Goal: Information Seeking & Learning: Learn about a topic

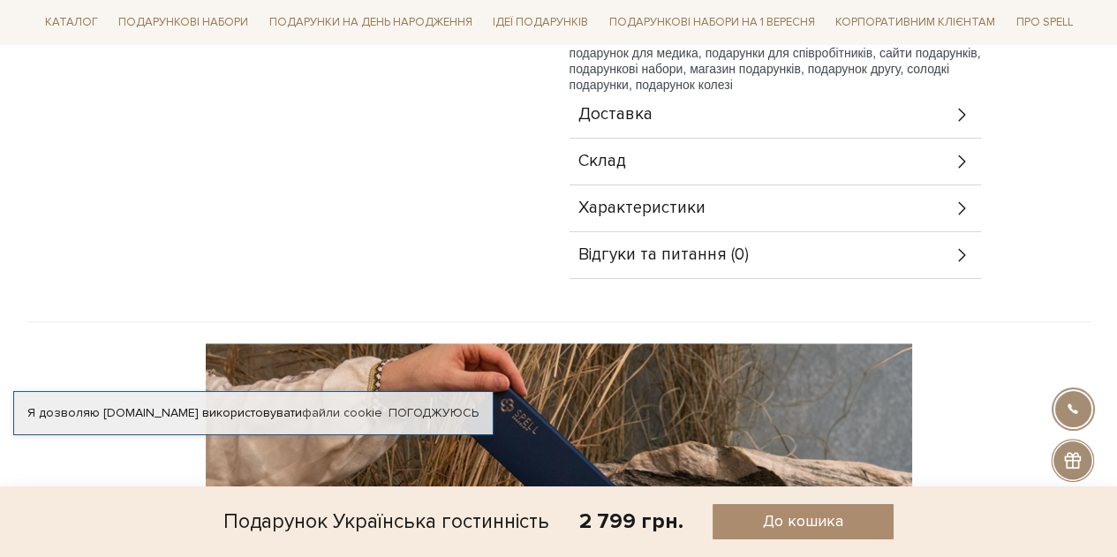
scroll to position [783, 0]
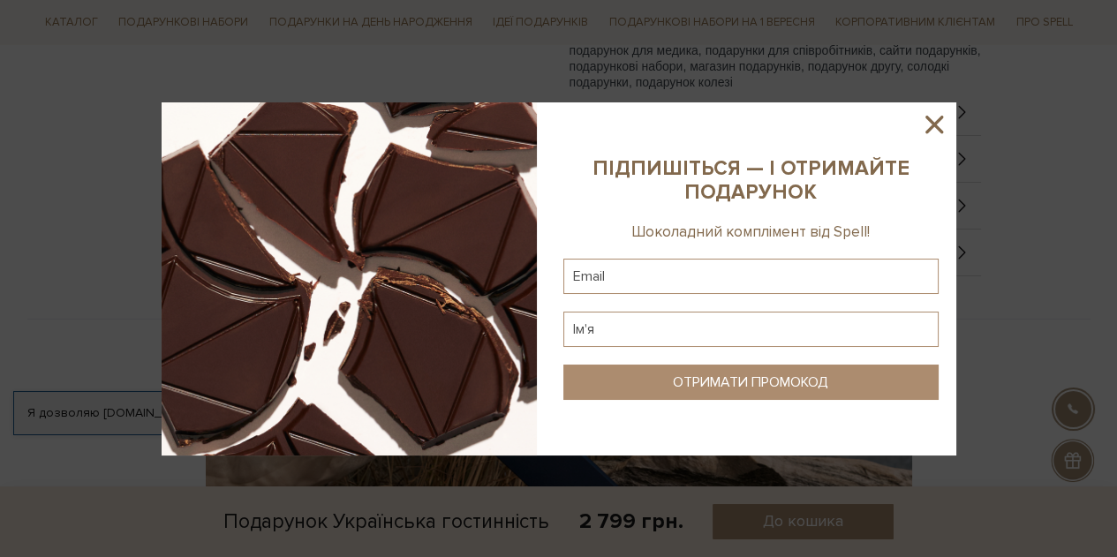
click at [925, 125] on icon at bounding box center [934, 124] width 30 height 30
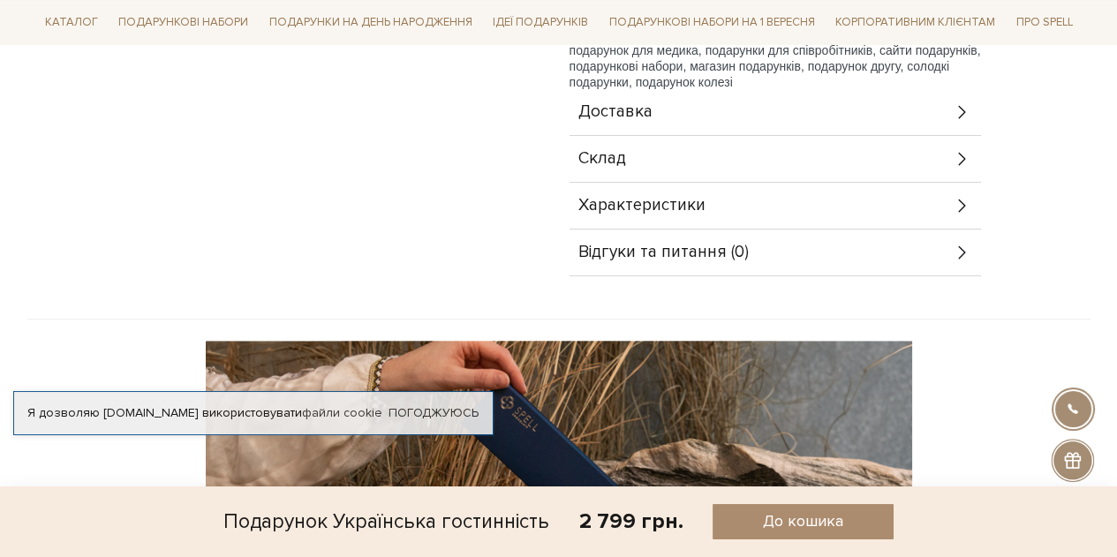
click at [627, 198] on span "Характеристики" at bounding box center [641, 206] width 127 height 16
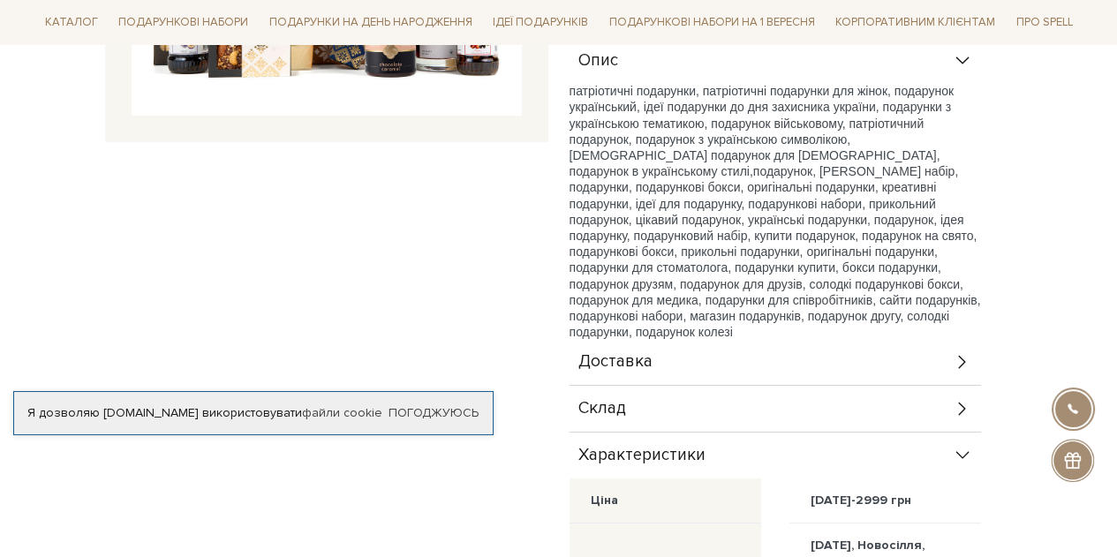
scroll to position [264, 0]
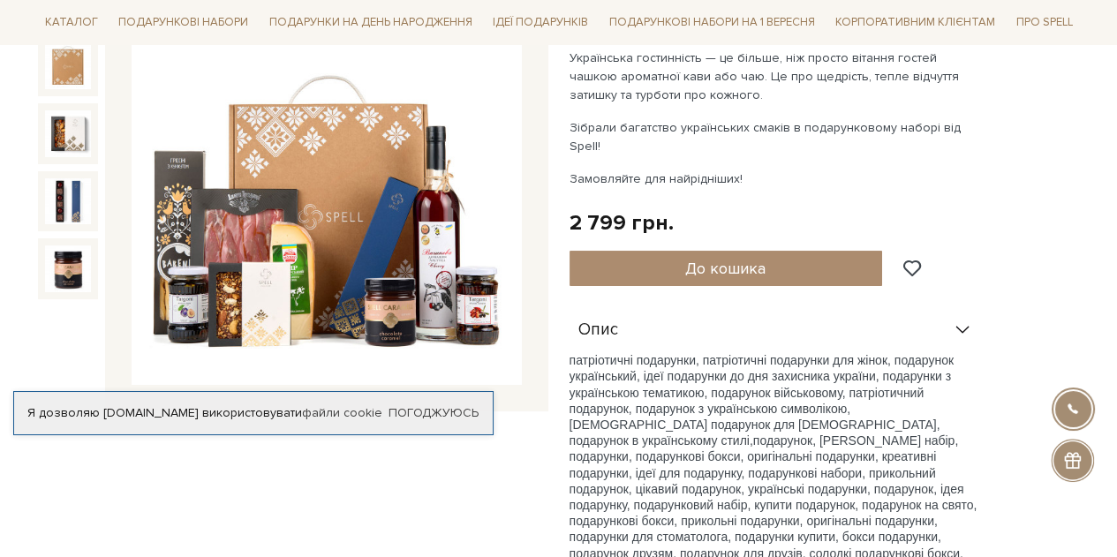
click at [388, 268] on img at bounding box center [327, 191] width 390 height 390
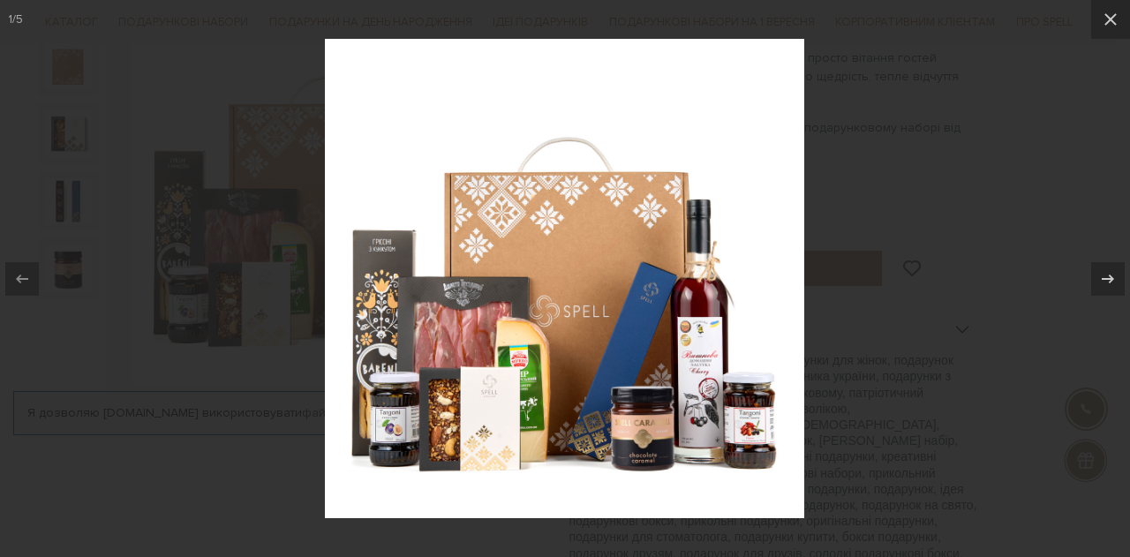
click at [920, 219] on div at bounding box center [565, 278] width 1130 height 557
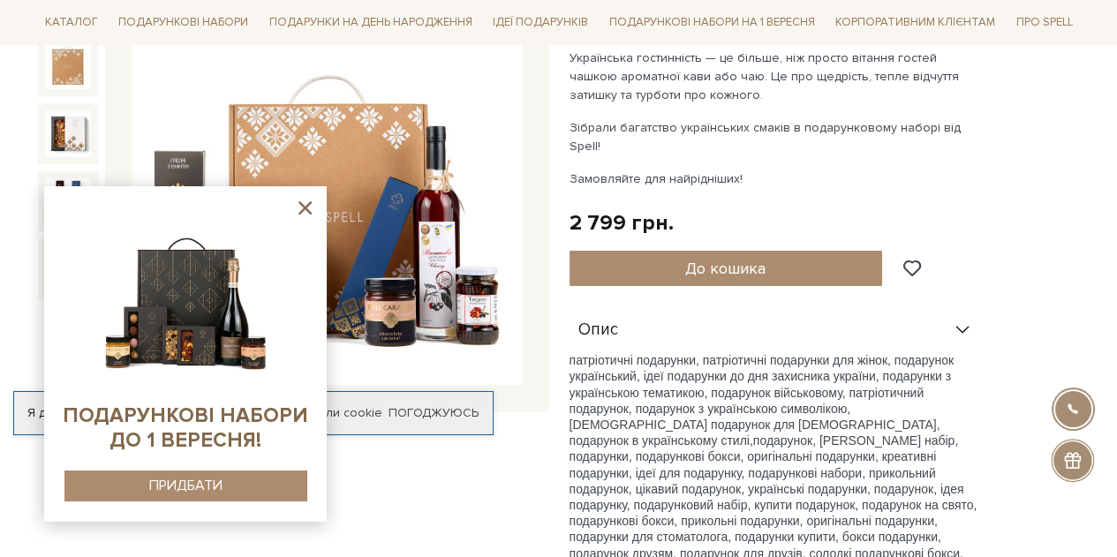
click at [373, 249] on img at bounding box center [327, 191] width 390 height 390
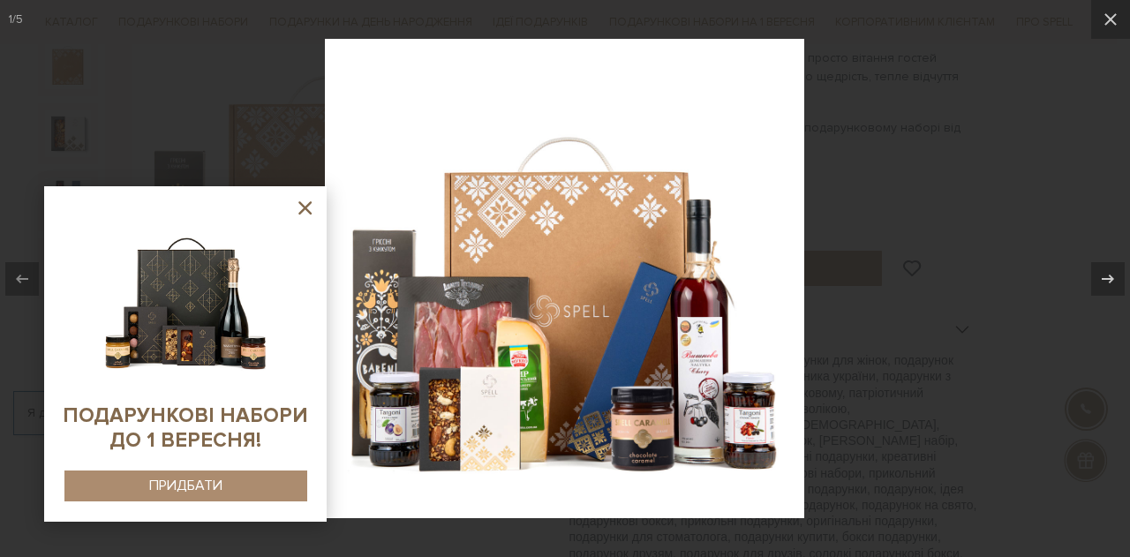
click at [302, 213] on icon at bounding box center [305, 208] width 22 height 22
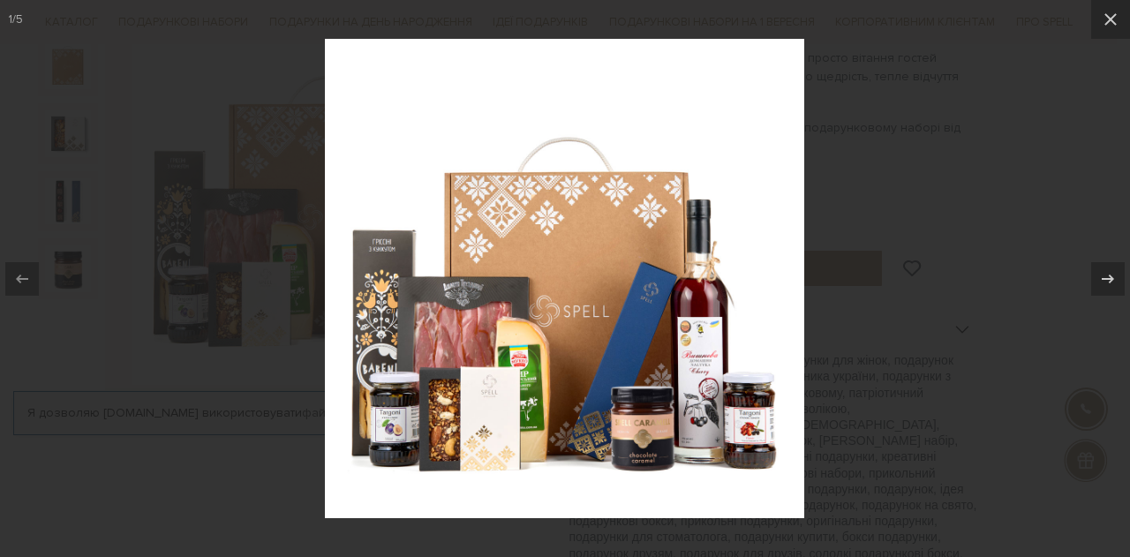
click at [915, 154] on div at bounding box center [565, 278] width 1130 height 557
